Goal: Transaction & Acquisition: Purchase product/service

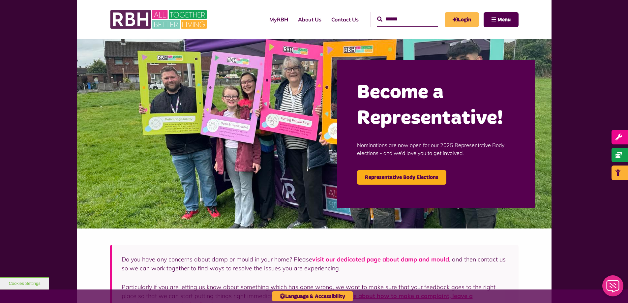
click at [467, 23] on link "Login" at bounding box center [462, 19] width 34 height 15
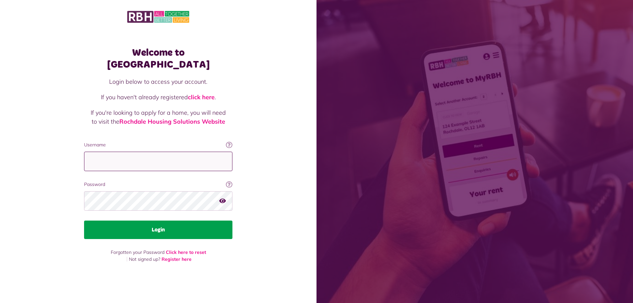
type input "**********"
click at [169, 224] on button "Login" at bounding box center [158, 230] width 148 height 18
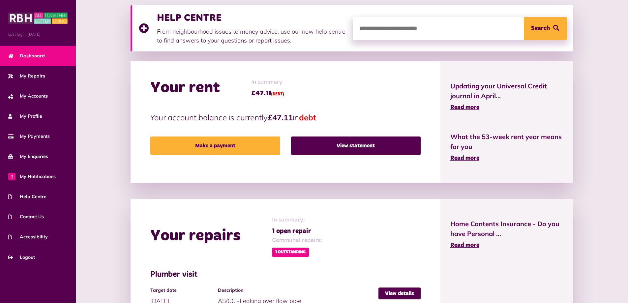
scroll to position [132, 0]
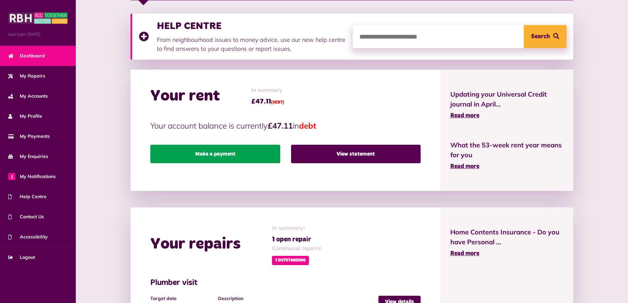
click at [237, 149] on link "Make a payment" at bounding box center [215, 154] width 130 height 18
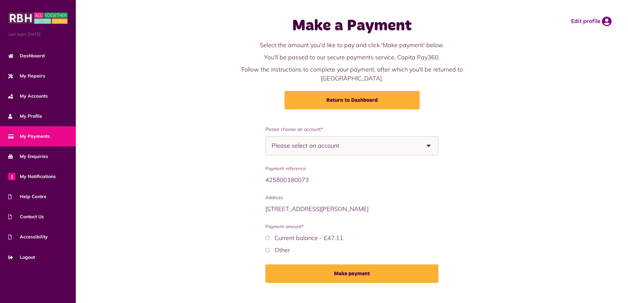
click at [316, 137] on span "Please select an account" at bounding box center [317, 146] width 91 height 18
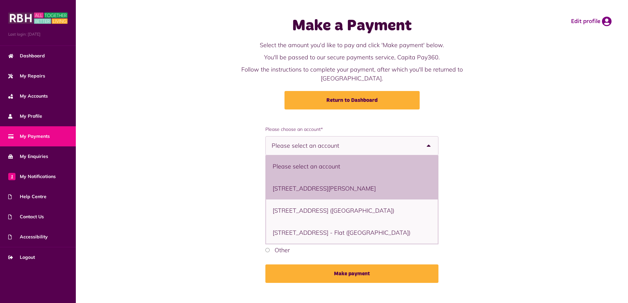
click at [312, 181] on li "18 Great Lee Walk, Rochdale, OL12 6NG - Flat" at bounding box center [352, 188] width 172 height 22
select select "**********"
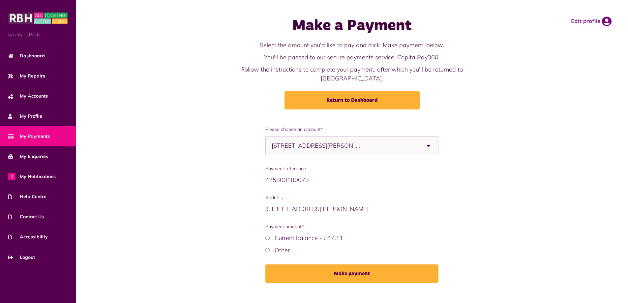
click at [288, 246] on label "Other" at bounding box center [282, 250] width 15 height 8
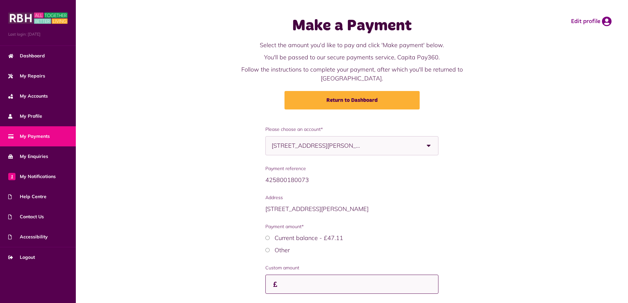
click at [301, 278] on input "Custom amount" at bounding box center [351, 284] width 173 height 19
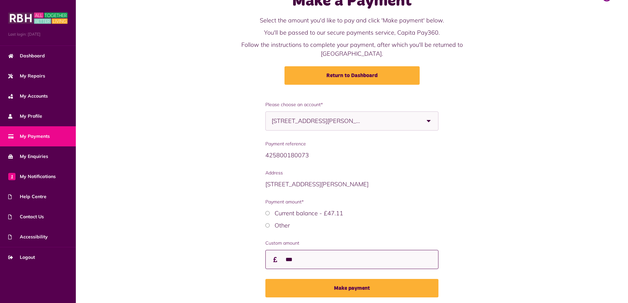
scroll to position [33, 0]
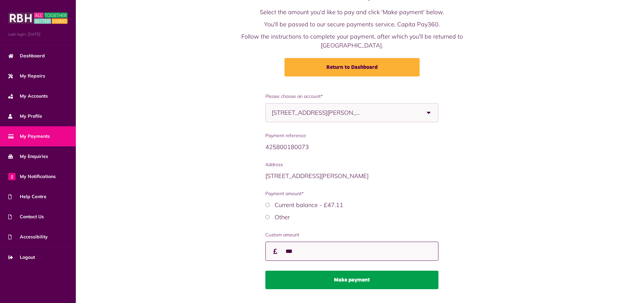
type input "***"
click at [336, 271] on button "Make payment" at bounding box center [351, 280] width 173 height 18
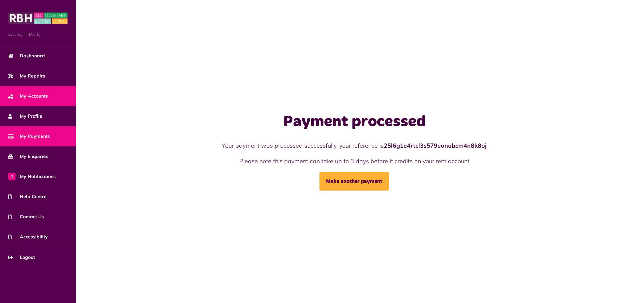
click at [64, 100] on link "My Accounts" at bounding box center [38, 96] width 76 height 20
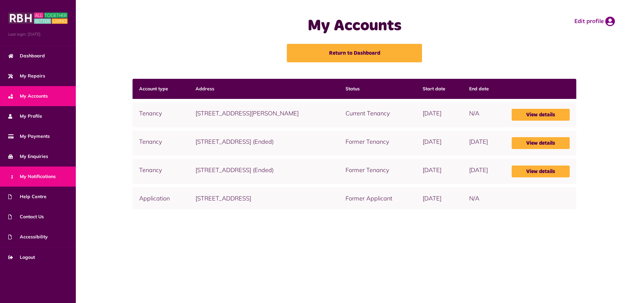
click at [54, 173] on span "1 My Notifications" at bounding box center [31, 176] width 47 height 7
click at [18, 172] on link "1 My Notifications" at bounding box center [38, 177] width 76 height 20
click at [26, 175] on span "1 My Notifications" at bounding box center [31, 176] width 47 height 7
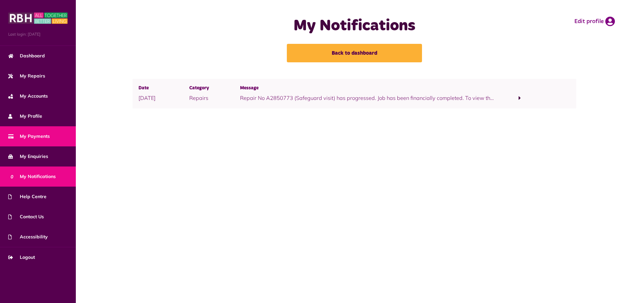
click at [41, 139] on span "My Payments" at bounding box center [29, 136] width 42 height 7
